Goal: Task Accomplishment & Management: Use online tool/utility

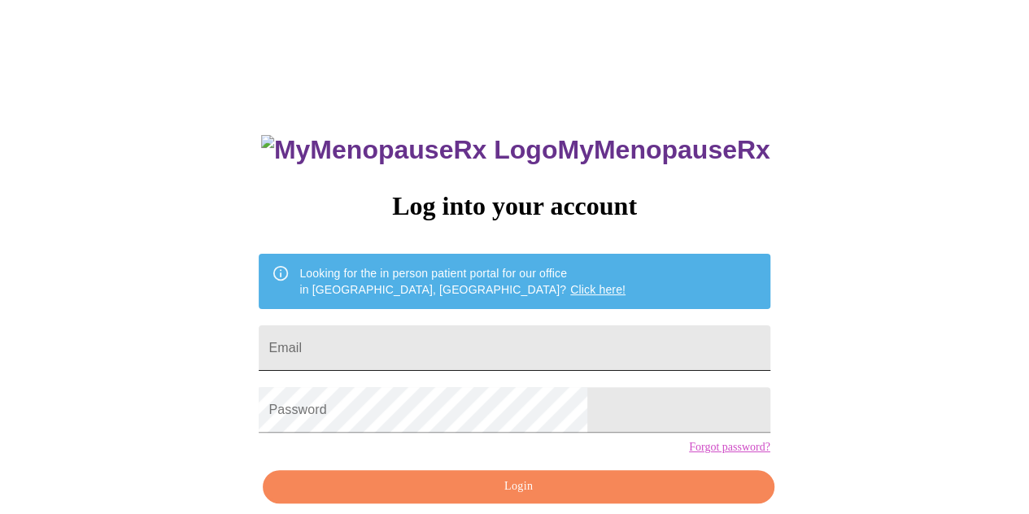
click at [504, 329] on input "Email" at bounding box center [514, 348] width 511 height 46
type input "[EMAIL_ADDRESS][DOMAIN_NAME]"
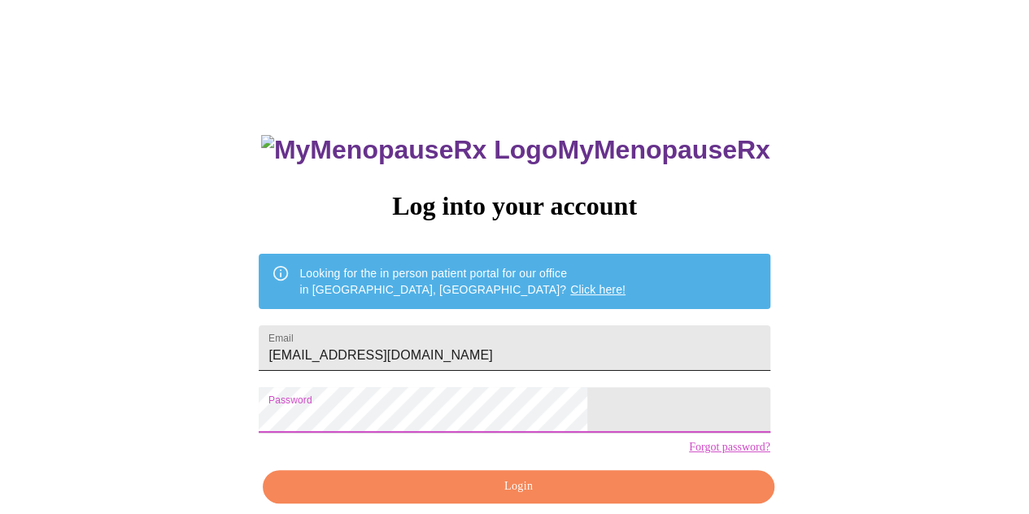
scroll to position [72, 0]
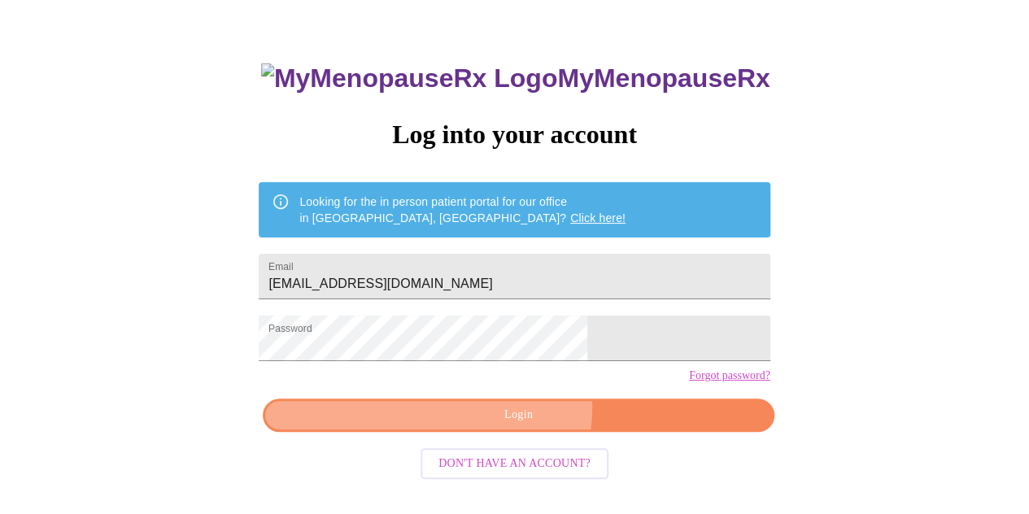
click at [518, 425] on span "Login" at bounding box center [517, 415] width 473 height 20
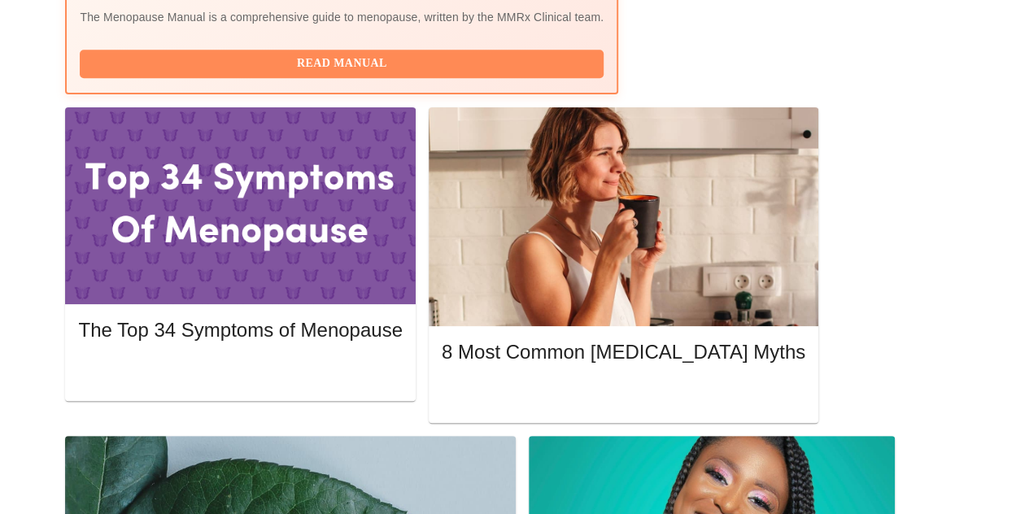
scroll to position [708, 0]
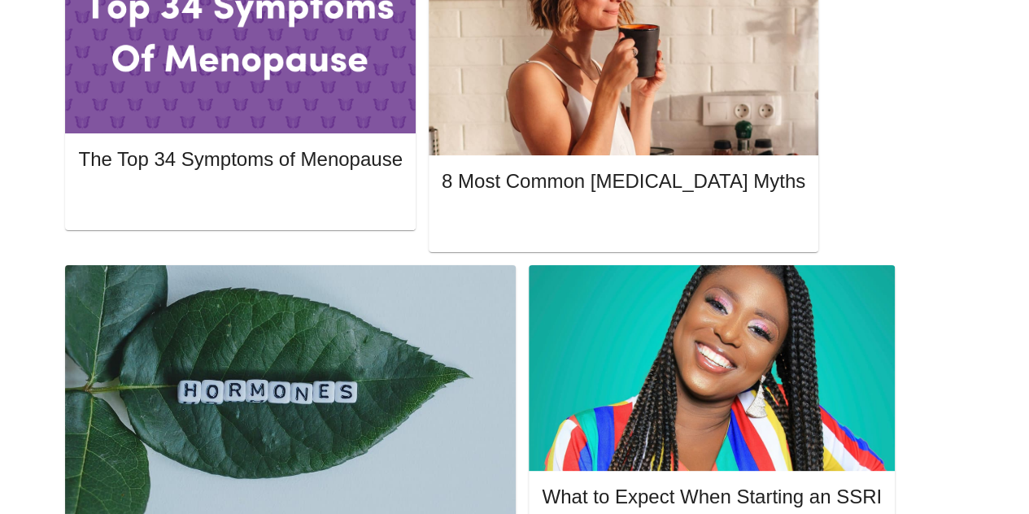
scroll to position [879, 0]
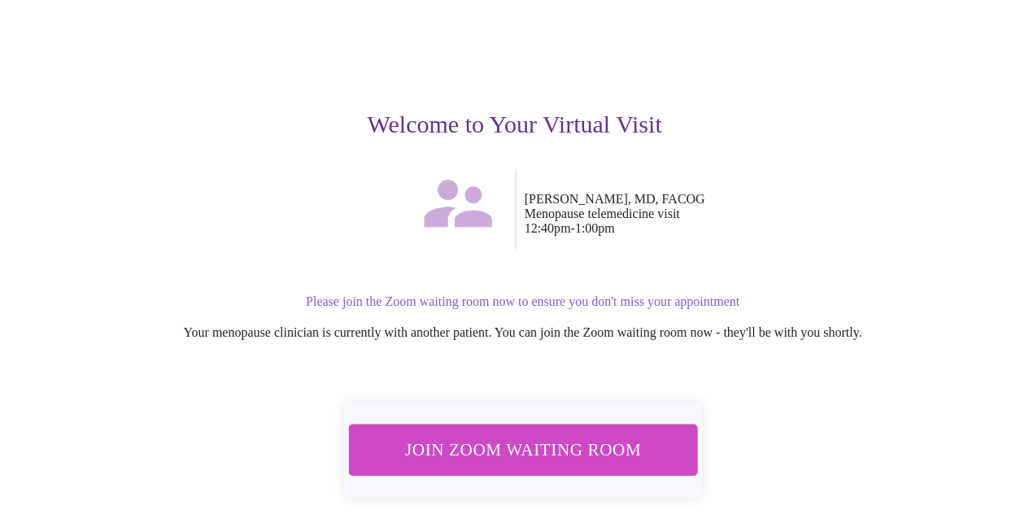
scroll to position [185, 0]
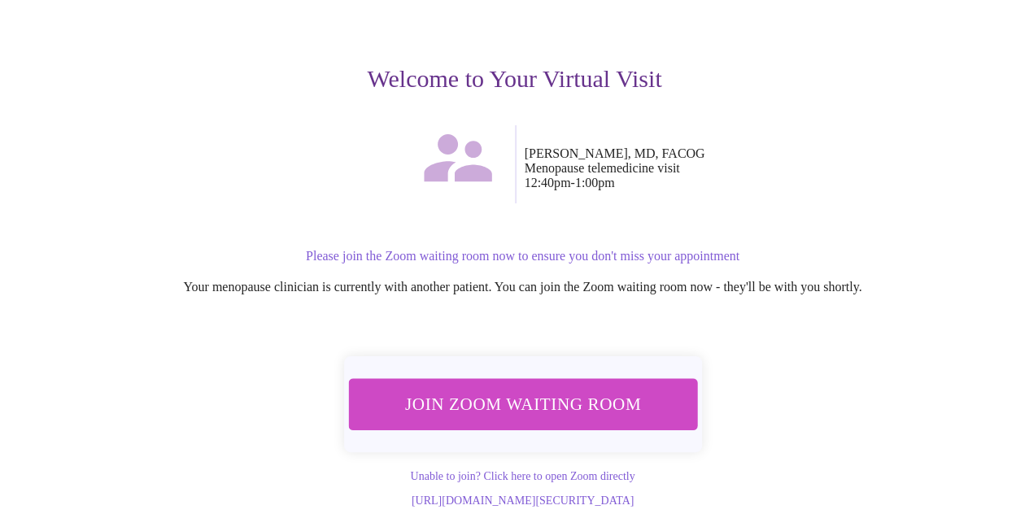
click at [521, 389] on span "Join Zoom Waiting Room" at bounding box center [522, 404] width 306 height 30
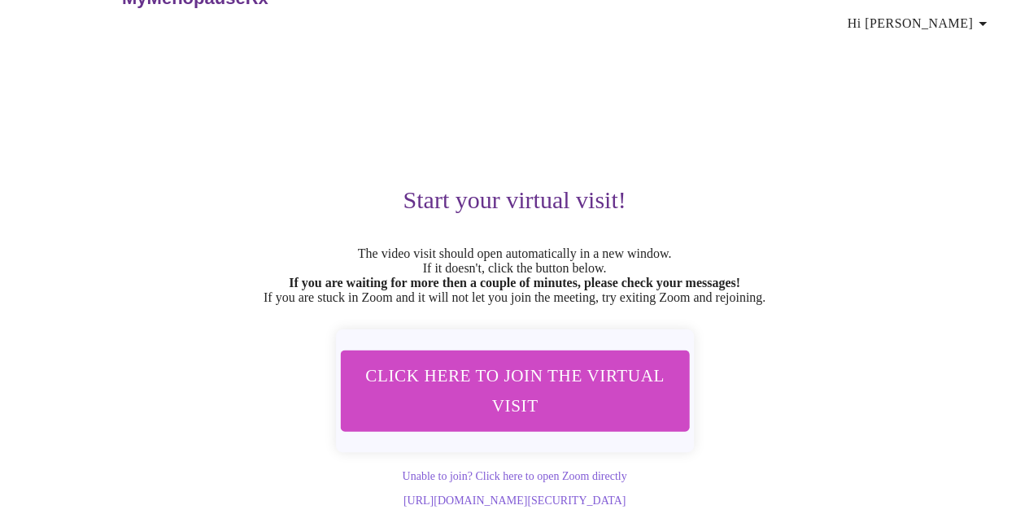
scroll to position [86, 0]
